Goal: Transaction & Acquisition: Purchase product/service

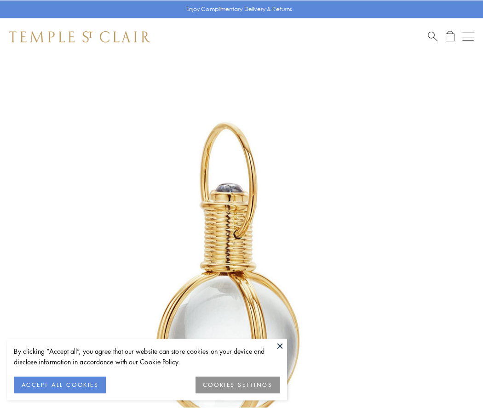
scroll to position [240, 0]
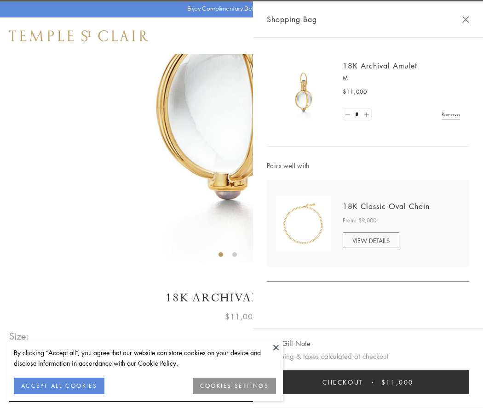
click at [368, 382] on button "Checkout $11,000" at bounding box center [368, 382] width 202 height 24
